Goal: Task Accomplishment & Management: Complete application form

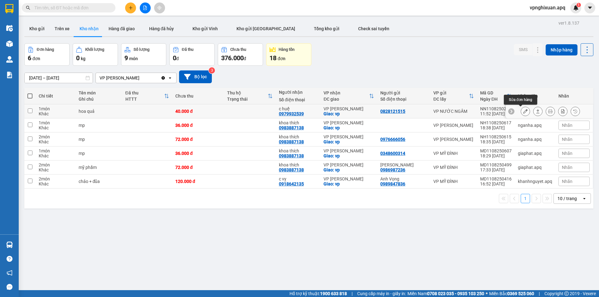
click at [523, 112] on icon at bounding box center [525, 111] width 4 height 4
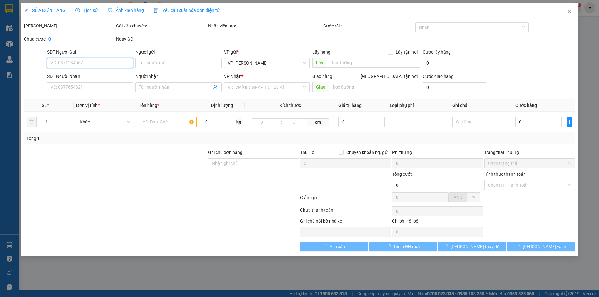
type input "0828121515"
type input "0979932539"
type input "c huệ"
checkbox input "true"
type input "vp"
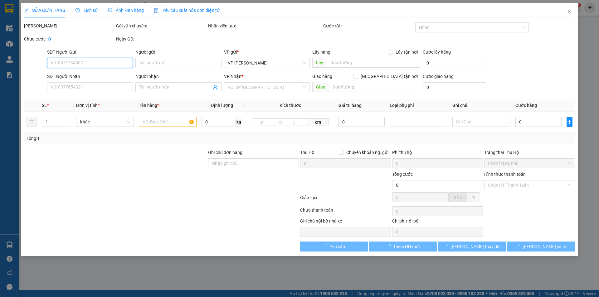
type input "40.000"
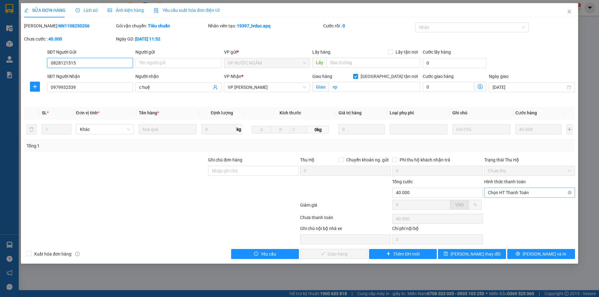
drag, startPoint x: 509, startPoint y: 190, endPoint x: 509, endPoint y: 193, distance: 3.4
click at [509, 191] on span "Chọn HT Thanh Toán" at bounding box center [529, 192] width 83 height 9
drag, startPoint x: 509, startPoint y: 204, endPoint x: 508, endPoint y: 209, distance: 5.2
click at [509, 205] on div "Tại văn phòng" at bounding box center [529, 205] width 83 height 7
type input "0"
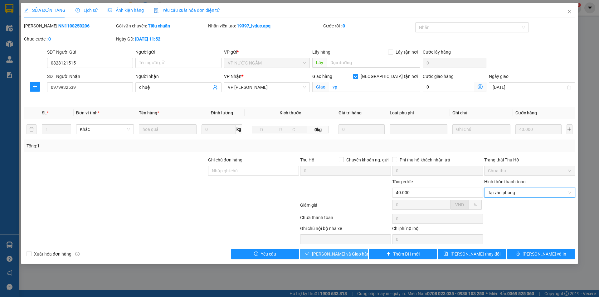
drag, startPoint x: 334, startPoint y: 255, endPoint x: 338, endPoint y: 254, distance: 3.9
click at [334, 255] on span "[PERSON_NAME] và Giao hàng" at bounding box center [342, 254] width 60 height 7
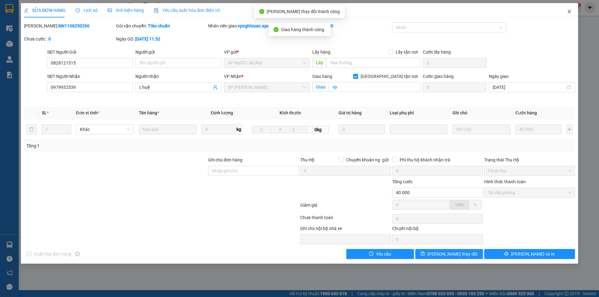
click at [568, 10] on icon "close" at bounding box center [568, 11] width 5 height 5
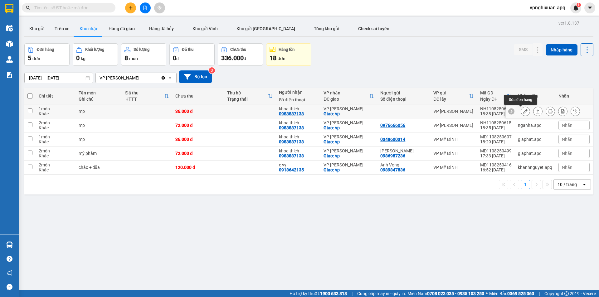
click at [521, 113] on button at bounding box center [525, 111] width 9 height 11
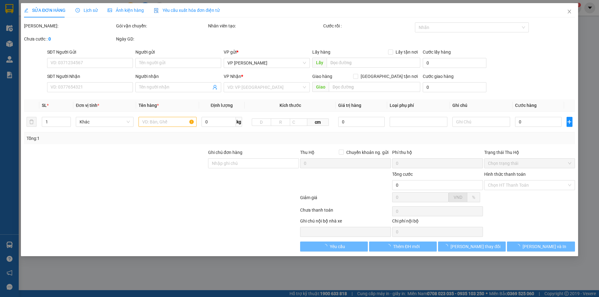
type input "0983887138"
type input "khoa thích"
checkbox input "true"
type input "vp"
type input "36.000"
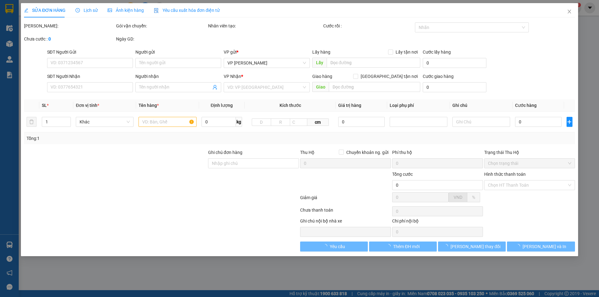
type input "10"
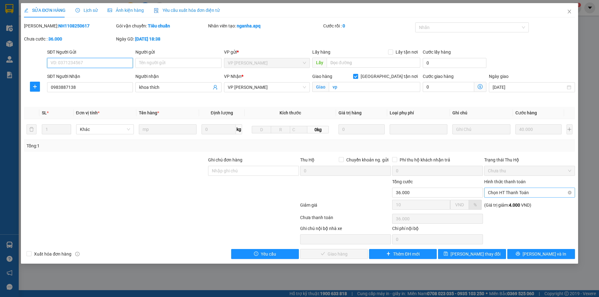
click at [511, 192] on span "Chọn HT Thanh Toán" at bounding box center [529, 192] width 83 height 9
click at [512, 206] on div "Tại văn phòng" at bounding box center [529, 205] width 83 height 7
type input "0"
drag, startPoint x: 328, startPoint y: 255, endPoint x: 370, endPoint y: 198, distance: 71.1
click at [331, 253] on span "[PERSON_NAME] và Giao hàng" at bounding box center [342, 254] width 60 height 7
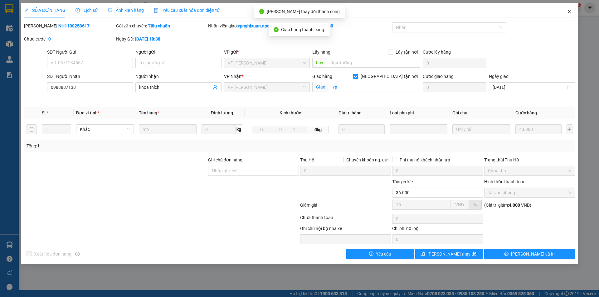
click at [566, 10] on icon "close" at bounding box center [568, 11] width 5 height 5
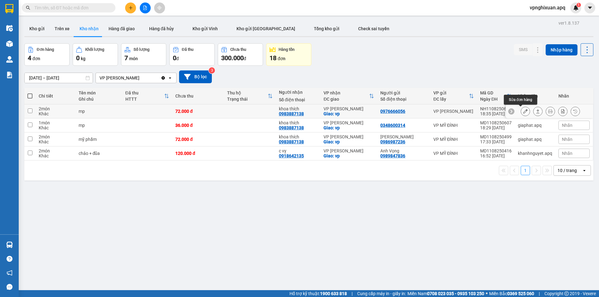
click at [523, 112] on icon at bounding box center [525, 111] width 4 height 4
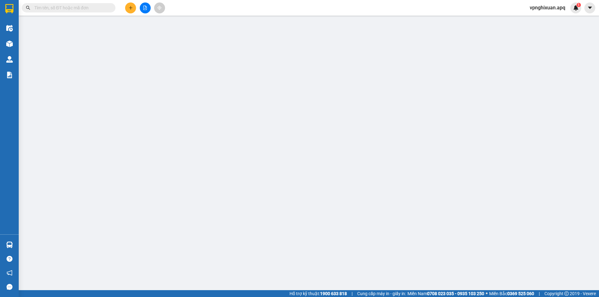
type input "0976666056"
type input "0983887138"
type input "khoa thích"
checkbox input "true"
type input "vp"
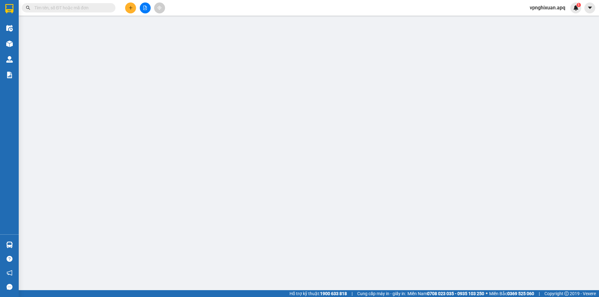
type input "72.000"
type input "10"
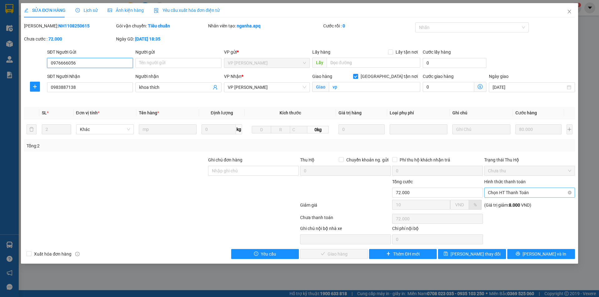
click at [510, 194] on span "Chọn HT Thanh Toán" at bounding box center [529, 192] width 83 height 9
drag, startPoint x: 513, startPoint y: 207, endPoint x: 475, endPoint y: 226, distance: 42.5
click at [513, 208] on div "Tại văn phòng" at bounding box center [529, 205] width 83 height 7
type input "0"
click at [343, 253] on span "[PERSON_NAME] và Giao hàng" at bounding box center [342, 254] width 60 height 7
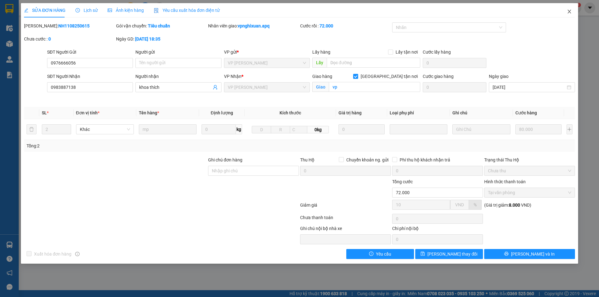
click at [569, 13] on icon "close" at bounding box center [568, 11] width 5 height 5
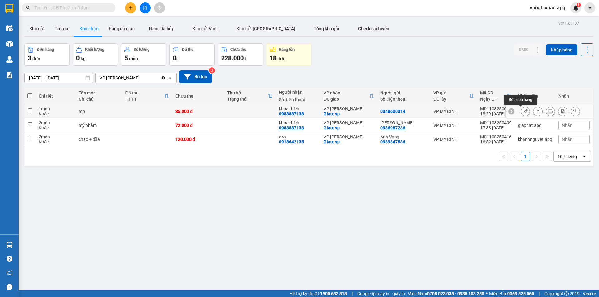
click at [521, 112] on button at bounding box center [525, 111] width 9 height 11
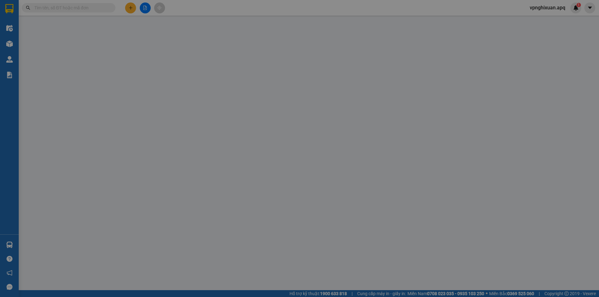
type input "0348600314"
type input "0983887138"
type input "khoa thích"
checkbox input "true"
type input "vp"
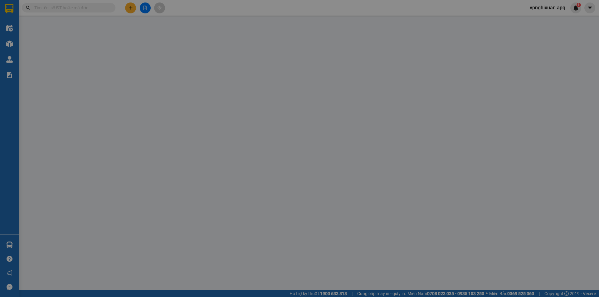
type input "36.000"
type input "10"
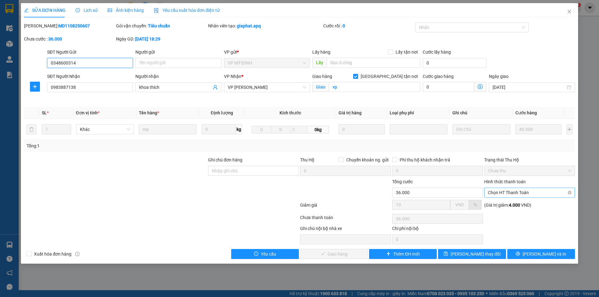
click at [518, 195] on span "Chọn HT Thanh Toán" at bounding box center [529, 192] width 83 height 9
click at [513, 205] on div "Tại văn phòng" at bounding box center [529, 205] width 83 height 7
type input "0"
click at [332, 256] on span "[PERSON_NAME] và Giao hàng" at bounding box center [342, 254] width 60 height 7
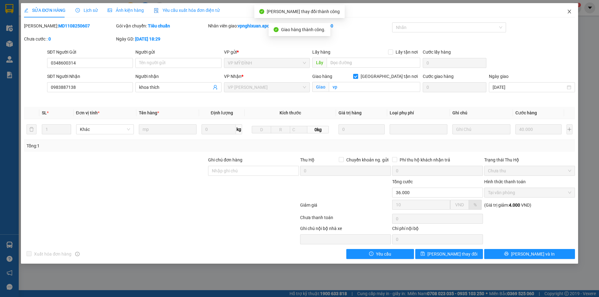
click at [568, 13] on icon "close" at bounding box center [568, 12] width 3 height 4
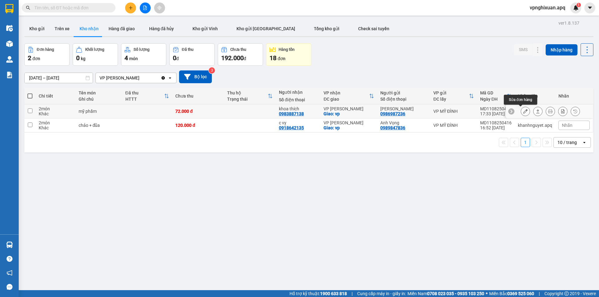
click at [523, 110] on icon at bounding box center [525, 111] width 4 height 4
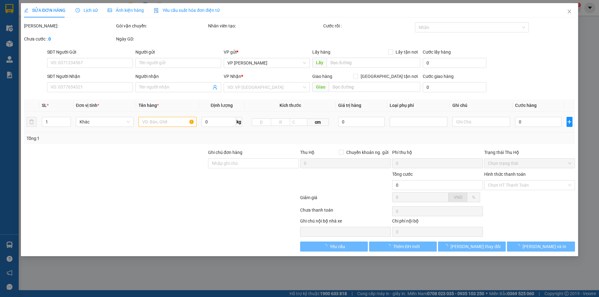
type input "0986987236"
type input "[PERSON_NAME]"
type input "0983887138"
type input "khoa thích"
checkbox input "true"
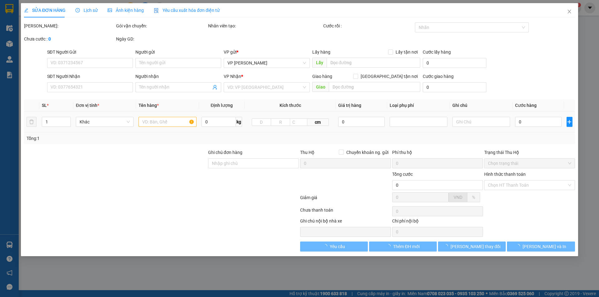
type input "vp"
type input "72.000"
type input "10"
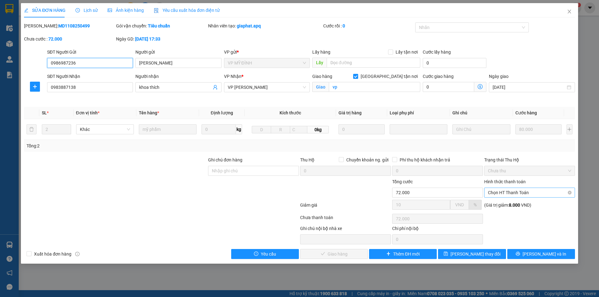
click at [523, 193] on span "Chọn HT Thanh Toán" at bounding box center [529, 192] width 83 height 9
click at [518, 202] on div "Tại văn phòng" at bounding box center [529, 205] width 83 height 7
type input "0"
drag, startPoint x: 334, startPoint y: 256, endPoint x: 367, endPoint y: 214, distance: 53.1
click at [340, 251] on span "[PERSON_NAME] và Giao hàng" at bounding box center [342, 254] width 60 height 7
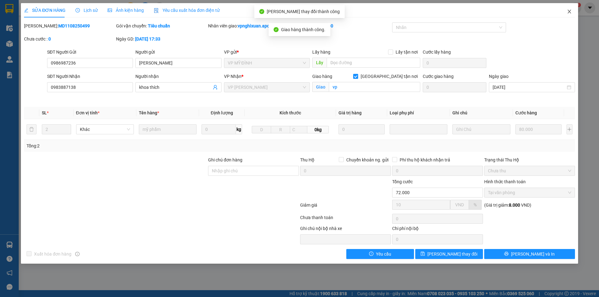
click at [570, 12] on icon "close" at bounding box center [568, 11] width 5 height 5
